Goal: Information Seeking & Learning: Learn about a topic

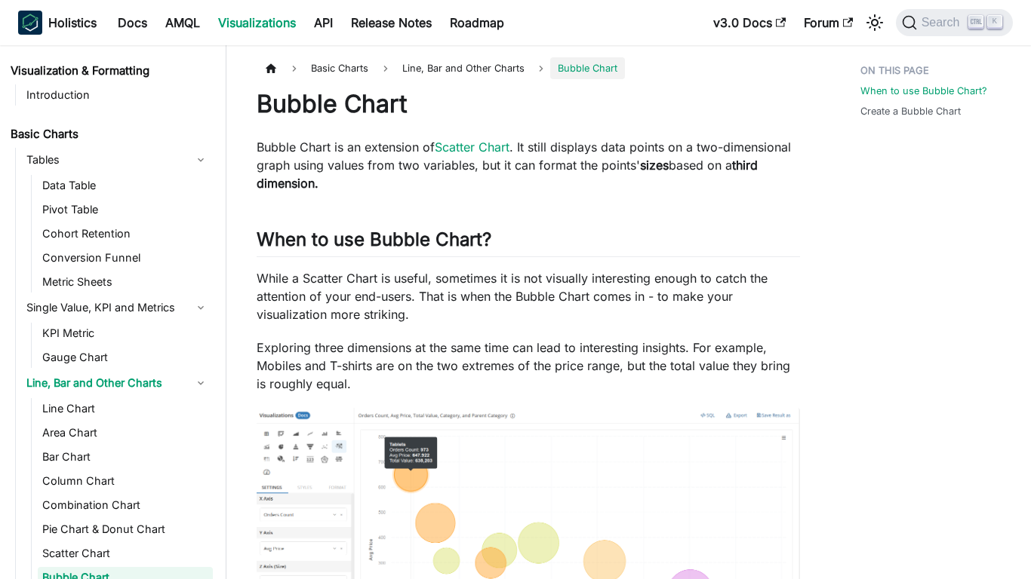
scroll to position [116, 0]
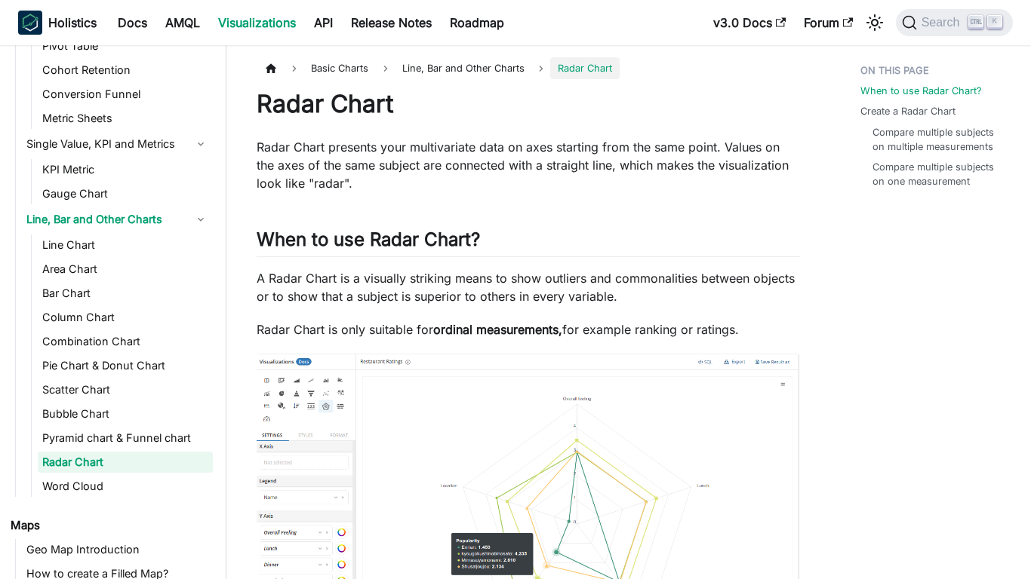
scroll to position [164, 0]
